Goal: Transaction & Acquisition: Purchase product/service

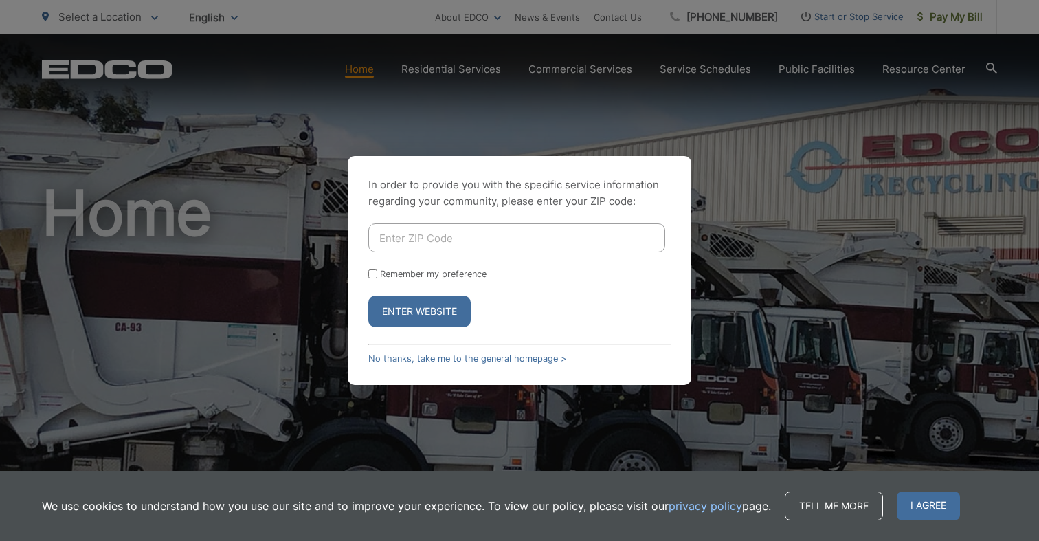
click at [441, 238] on input "Enter ZIP Code" at bounding box center [516, 237] width 297 height 29
type input "91950"
click at [423, 307] on button "Enter Website" at bounding box center [419, 312] width 102 height 32
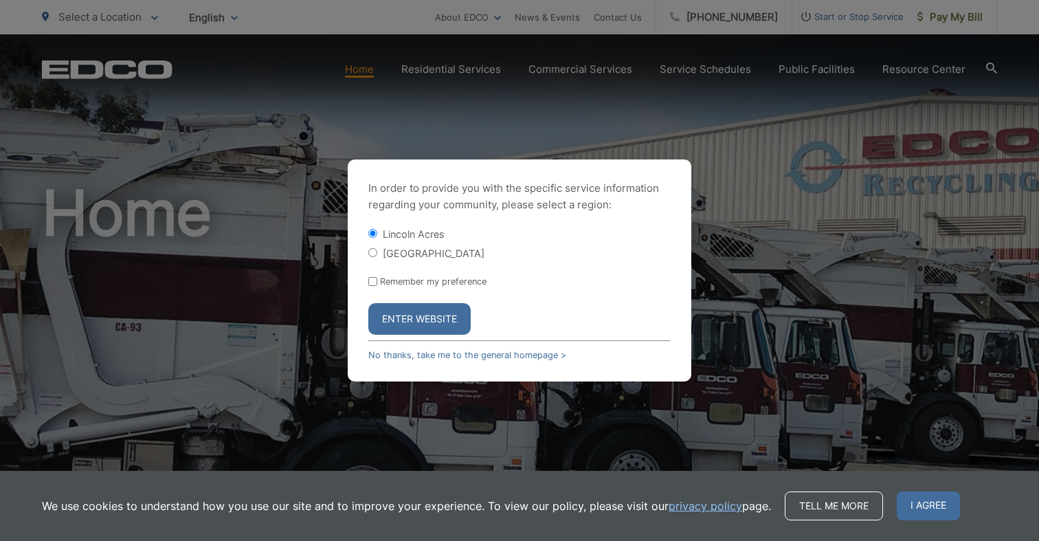
click at [423, 316] on button "Enter Website" at bounding box center [419, 319] width 102 height 32
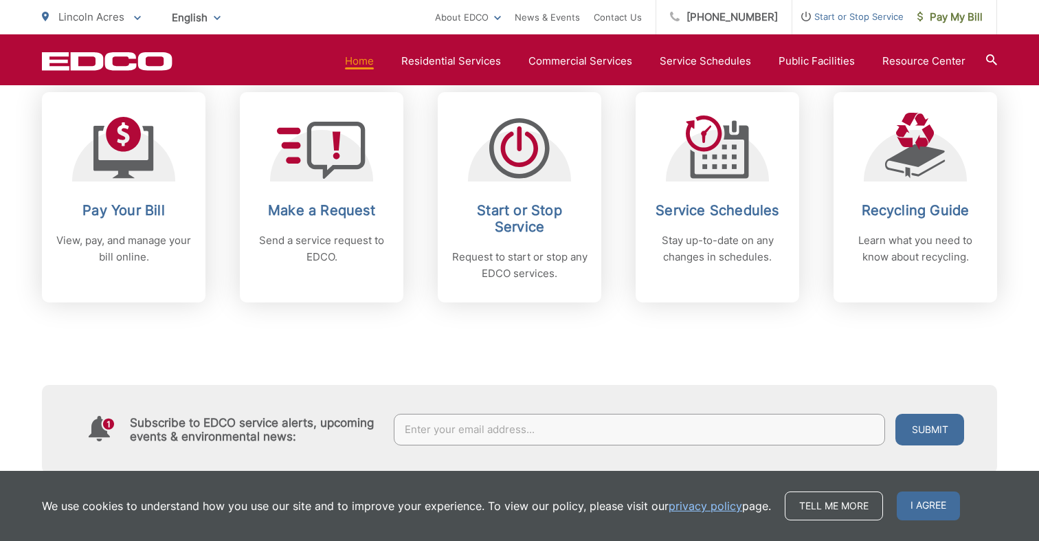
scroll to position [642, 0]
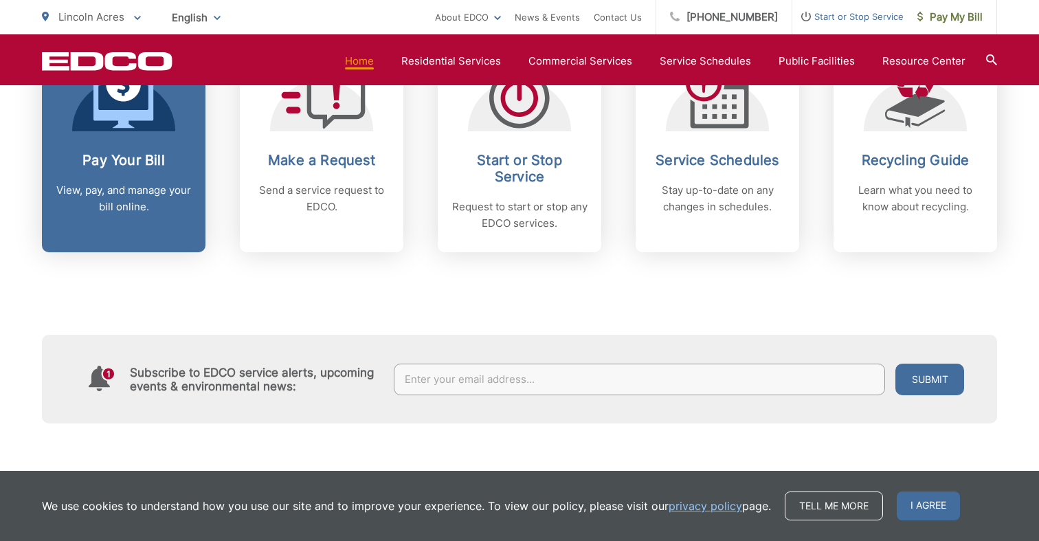
click at [149, 194] on p "View, pay, and manage your bill online." at bounding box center [124, 198] width 136 height 33
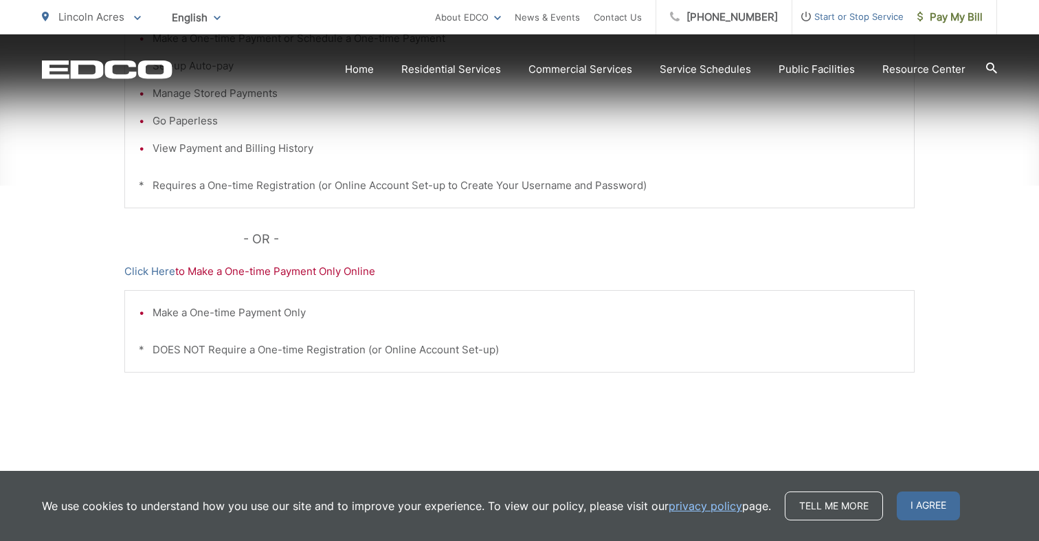
scroll to position [437, 0]
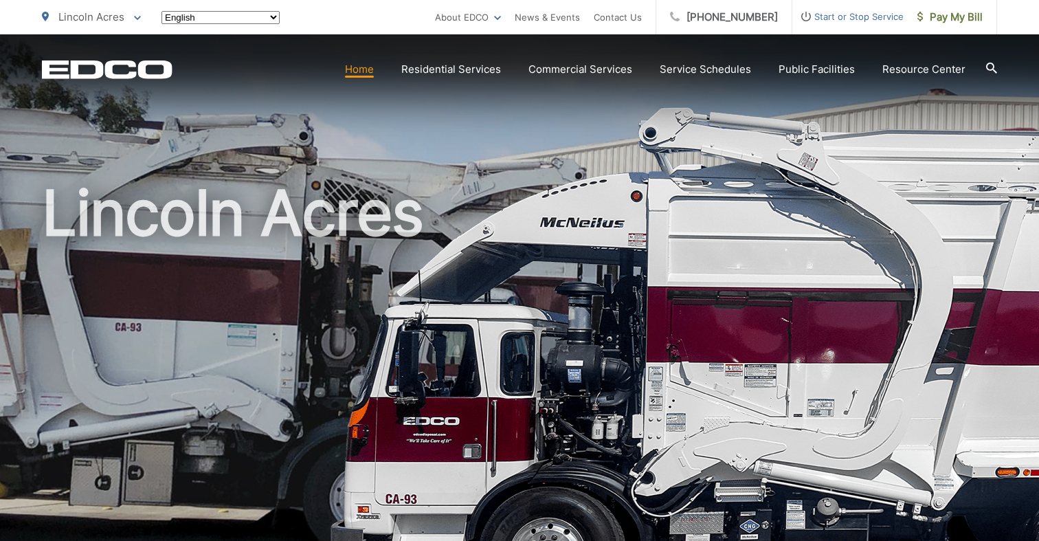
scroll to position [643, 0]
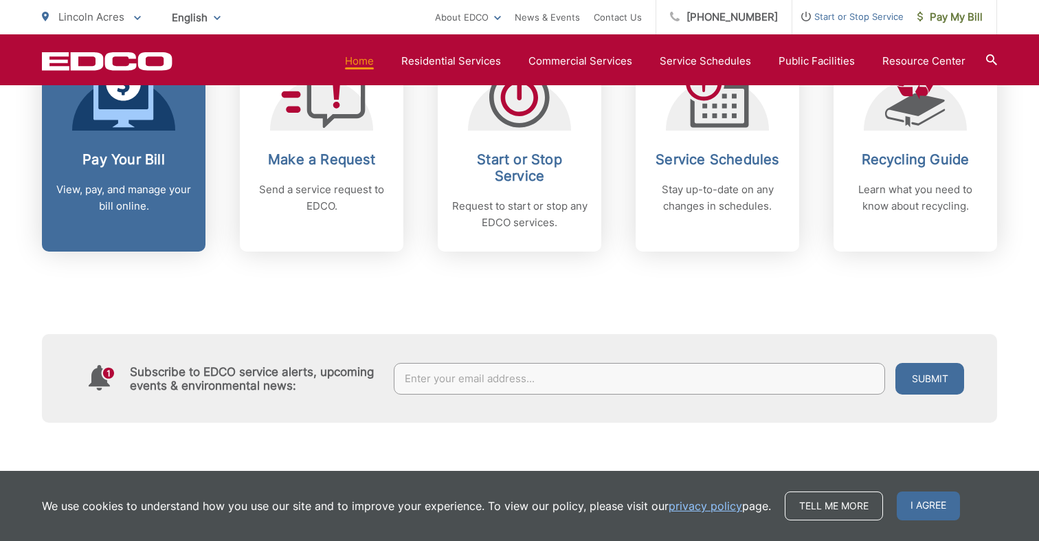
click at [145, 195] on p "View, pay, and manage your bill online." at bounding box center [124, 197] width 136 height 33
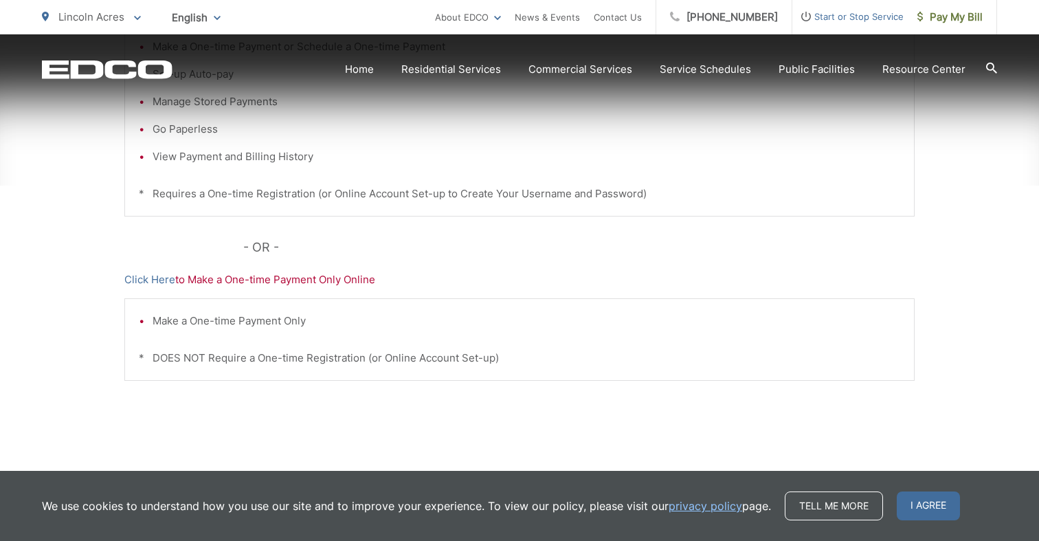
scroll to position [437, 0]
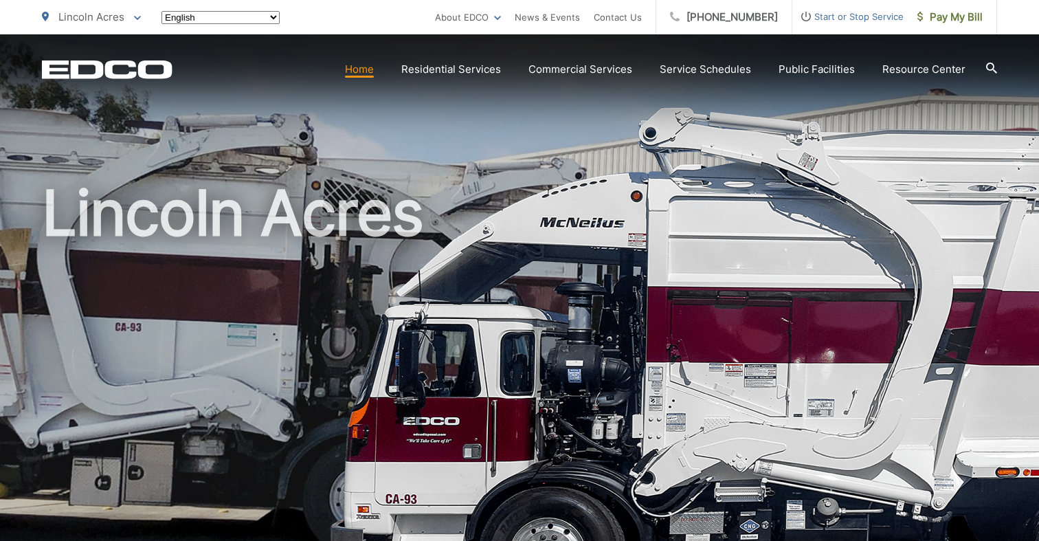
scroll to position [643, 0]
